Goal: Information Seeking & Learning: Learn about a topic

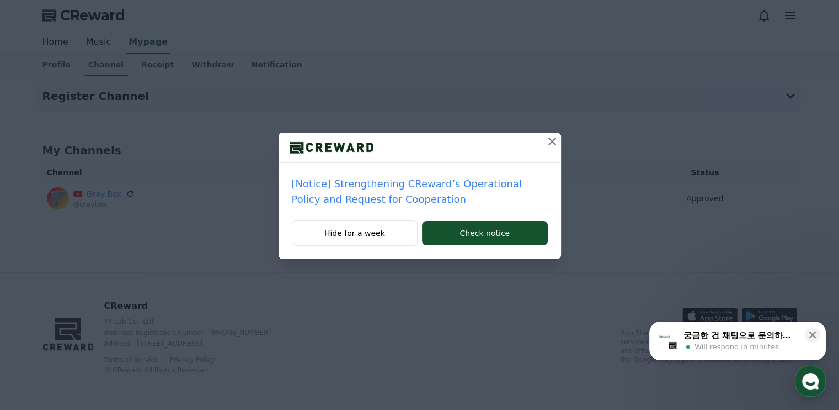
click at [552, 146] on icon at bounding box center [552, 141] width 13 height 13
click at [552, 141] on icon at bounding box center [553, 141] width 8 height 8
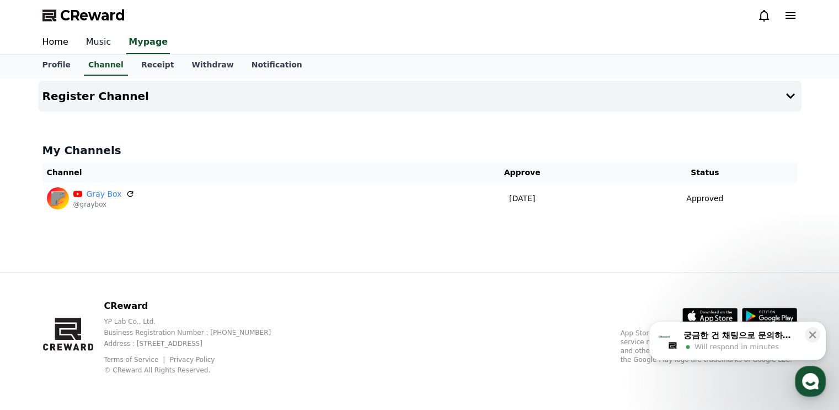
click at [93, 46] on link "Music" at bounding box center [98, 42] width 43 height 23
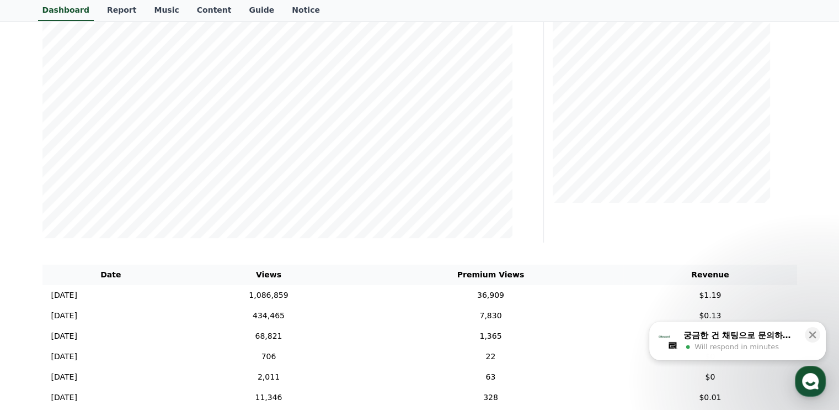
scroll to position [278, 0]
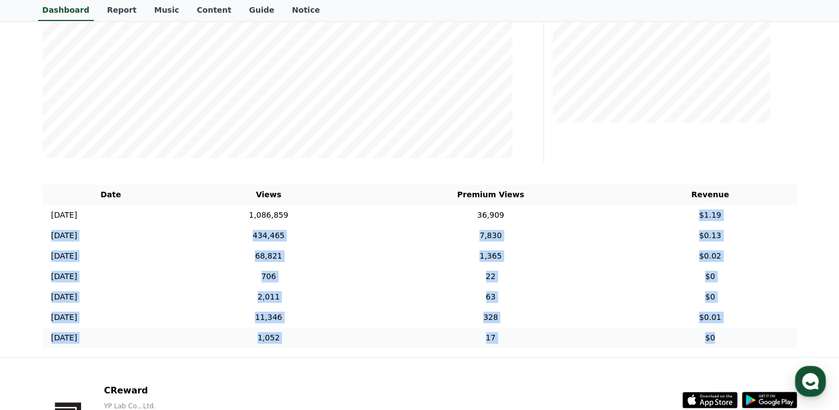
drag, startPoint x: 697, startPoint y: 205, endPoint x: 770, endPoint y: 343, distance: 156.5
click at [770, 343] on tbody "[DATE] 09/14 1,086,859 36,909 $1.19 [DATE] 09/13 434,465 7,830 $0.13 [DATE] 09/…" at bounding box center [419, 276] width 755 height 143
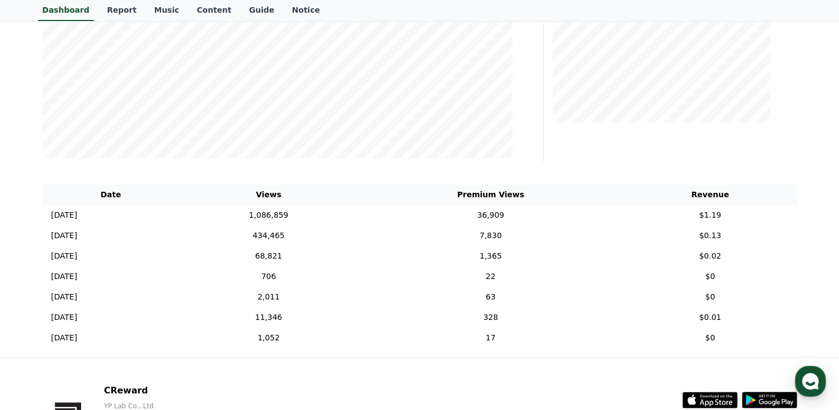
click at [813, 90] on div "**********" at bounding box center [419, 77] width 839 height 559
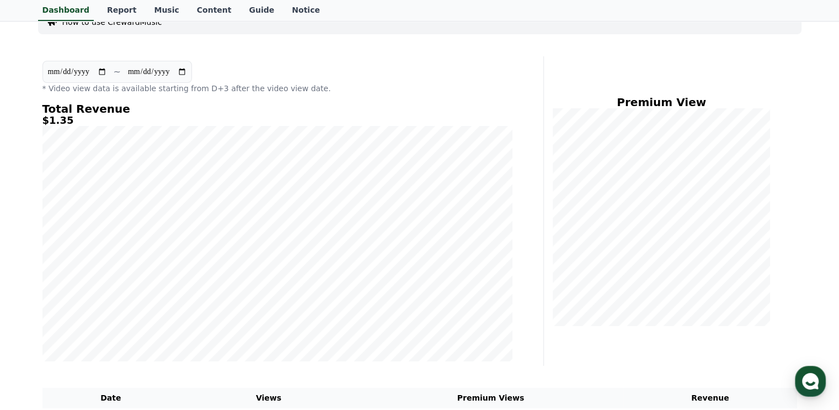
scroll to position [0, 0]
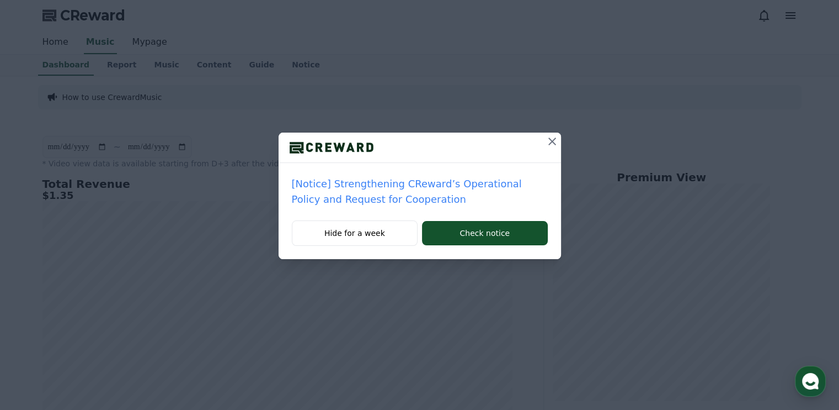
click at [555, 141] on icon at bounding box center [552, 141] width 13 height 13
